Goal: Task Accomplishment & Management: Use online tool/utility

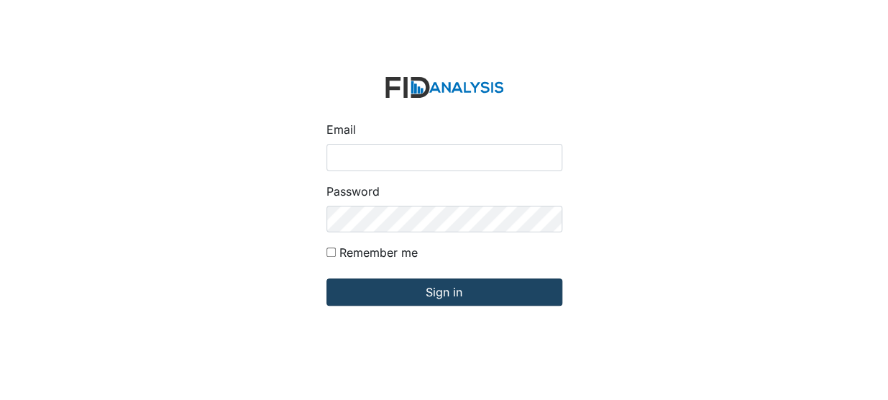
type input "[EMAIL_ADDRESS][DOMAIN_NAME]"
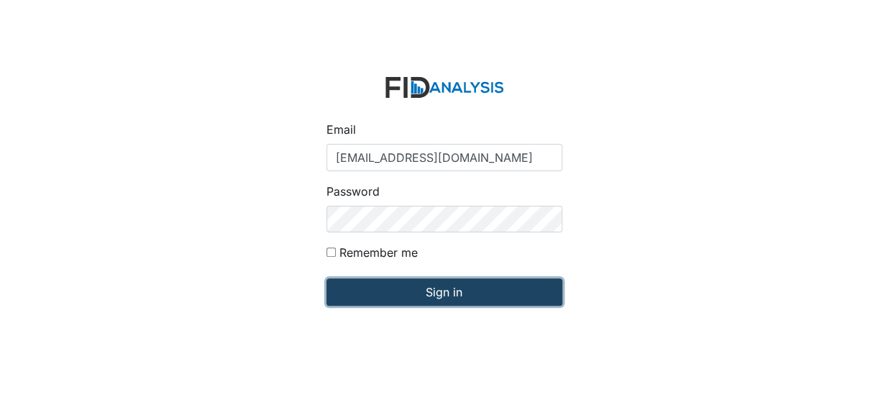
click at [372, 288] on input "Sign in" at bounding box center [444, 291] width 236 height 27
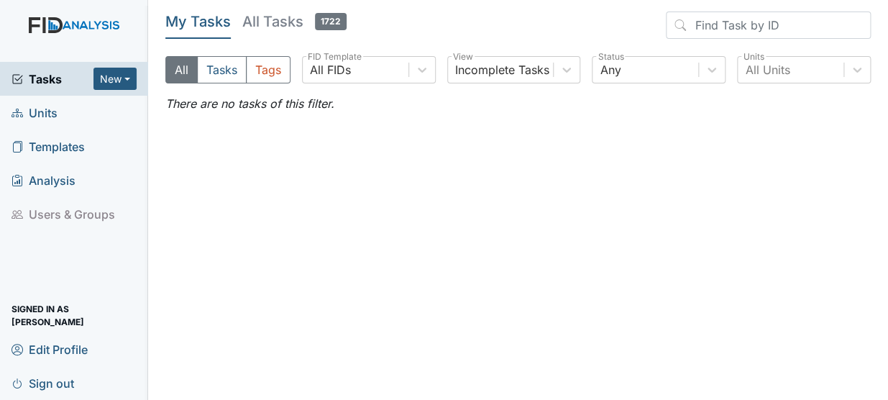
click at [50, 121] on span "Units" at bounding box center [35, 112] width 46 height 22
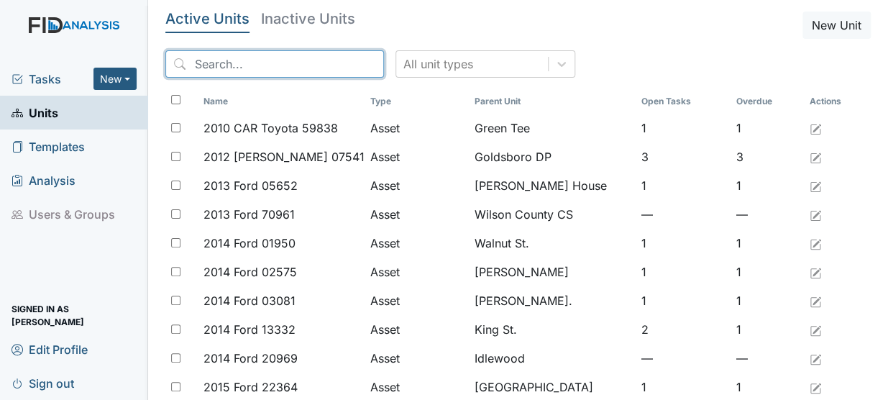
click at [182, 62] on input "search" at bounding box center [274, 63] width 219 height 27
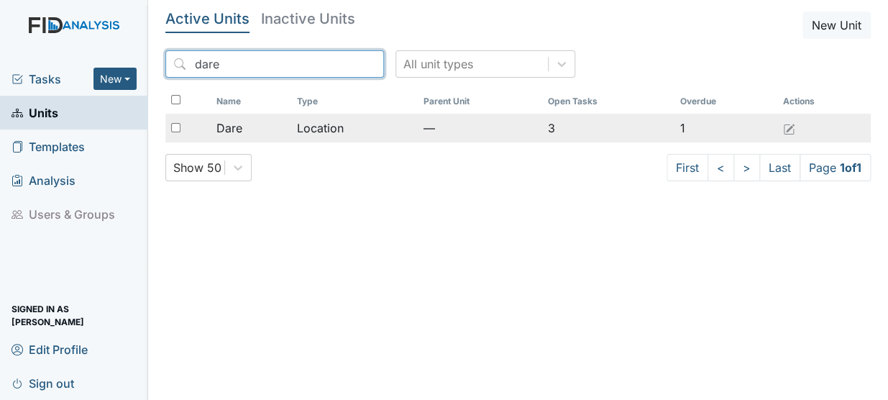
type input "dare"
click at [299, 134] on td "Location" at bounding box center [354, 128] width 126 height 29
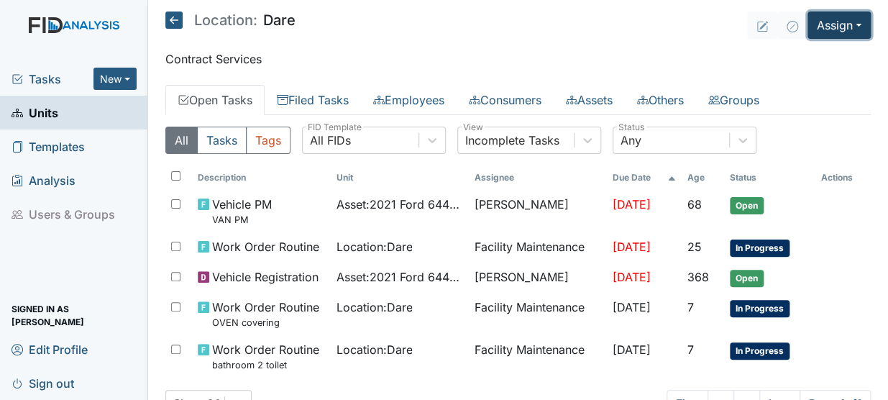
click at [829, 29] on button "Assign" at bounding box center [838, 25] width 63 height 27
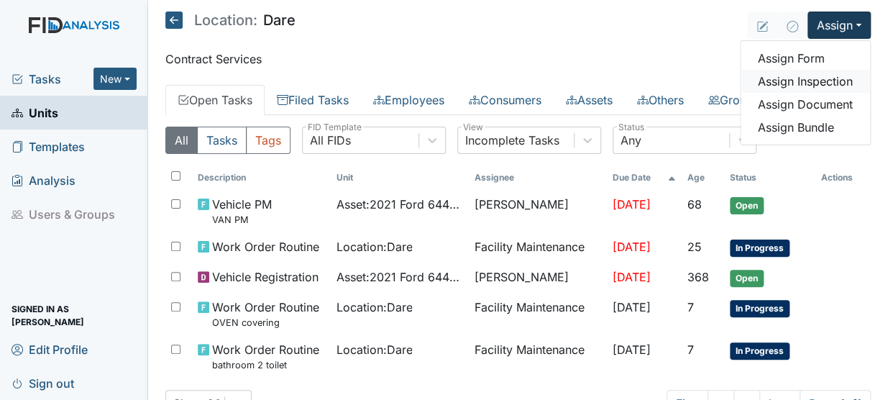
click at [806, 81] on link "Assign Inspection" at bounding box center [804, 81] width 129 height 23
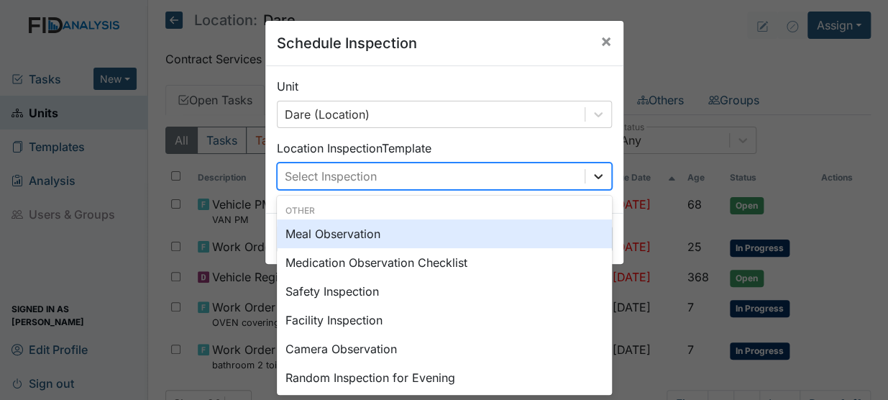
click at [594, 173] on icon at bounding box center [598, 176] width 14 height 14
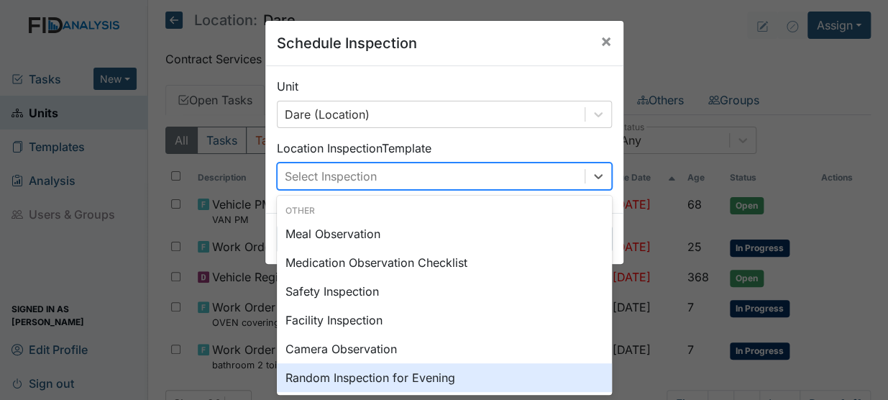
scroll to position [26, 0]
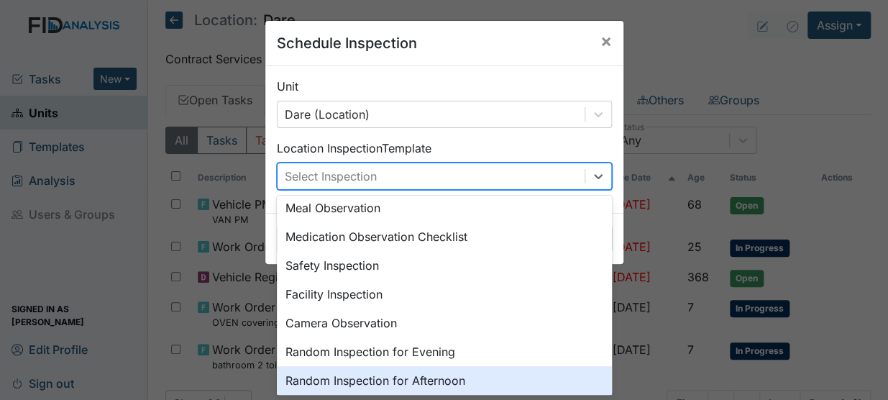
click at [589, 380] on div "Random Inspection for Afternoon" at bounding box center [444, 380] width 335 height 29
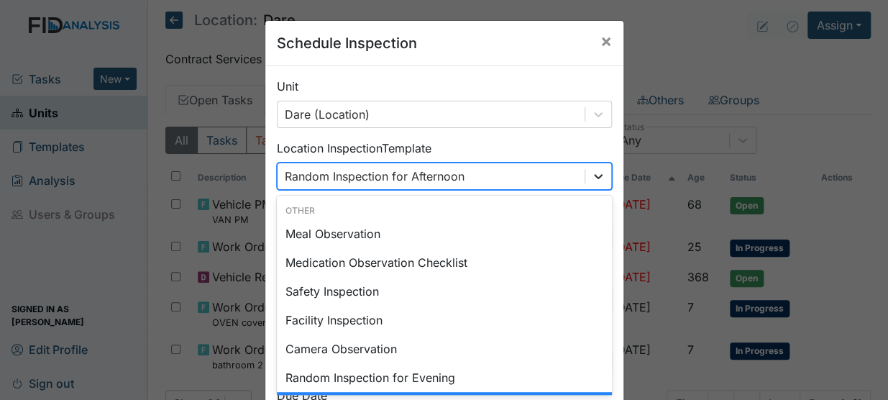
scroll to position [17, 0]
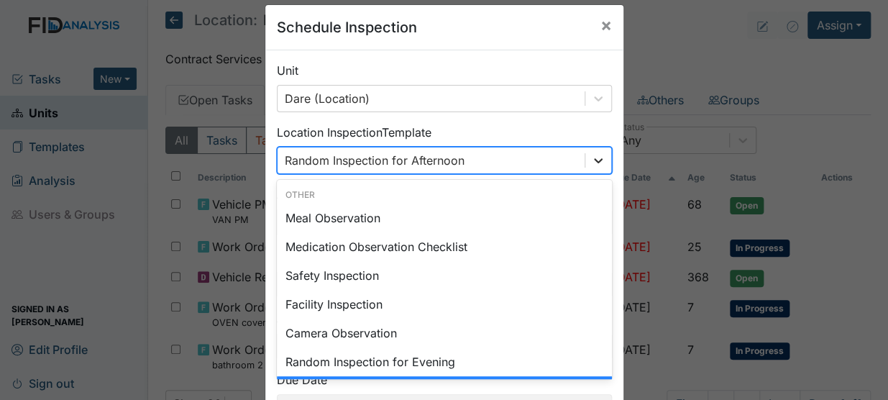
click at [587, 174] on div "option Random Inspection for Afternoon, selected. option Random Inspection for …" at bounding box center [444, 160] width 335 height 27
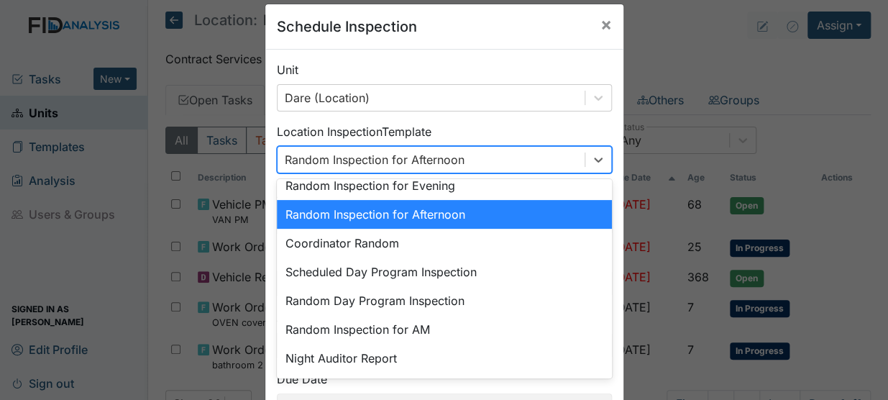
scroll to position [254, 0]
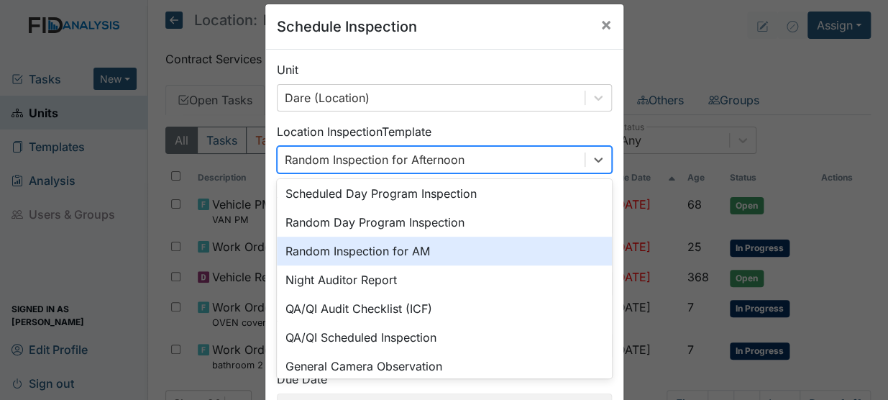
click at [424, 249] on div "Random Inspection for AM" at bounding box center [444, 250] width 335 height 29
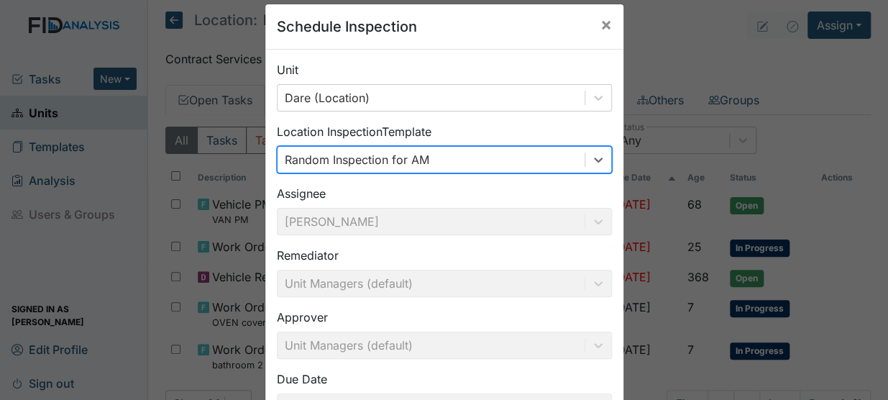
scroll to position [131, 0]
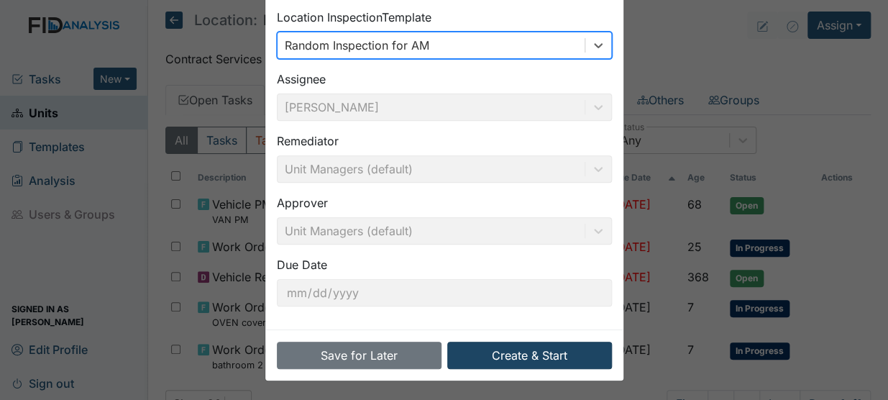
click at [554, 361] on button "Create & Start" at bounding box center [529, 354] width 165 height 27
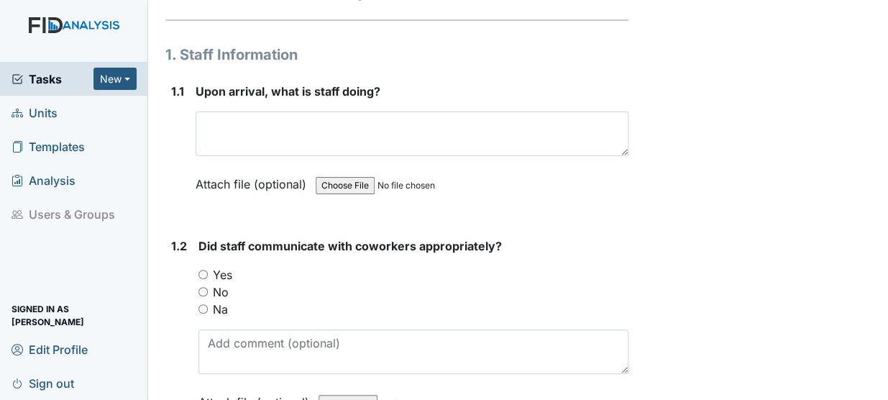
scroll to position [225, 0]
